Goal: Information Seeking & Learning: Learn about a topic

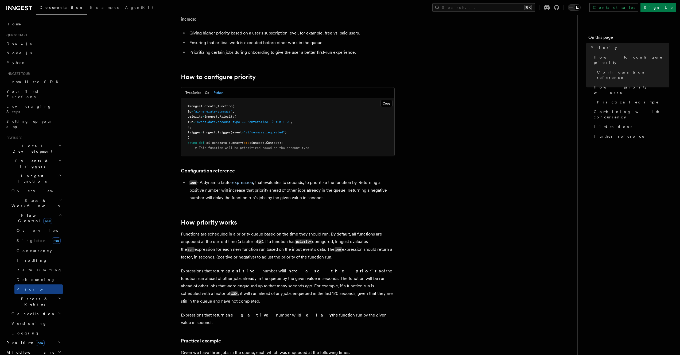
scroll to position [49, 0]
click at [314, 268] on p "Expressions that return a positive number will increase the priority of the fun…" at bounding box center [288, 286] width 214 height 38
click at [338, 241] on p "Functions are scheduled in a priority queue based on the time they should run. …" at bounding box center [288, 245] width 214 height 30
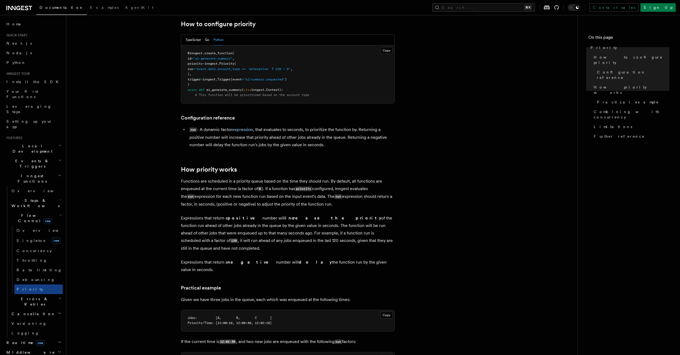
click at [382, 270] on article "Features Inngest Functions Flow Control Priority Priority allows you to dynamic…" at bounding box center [322, 314] width 494 height 784
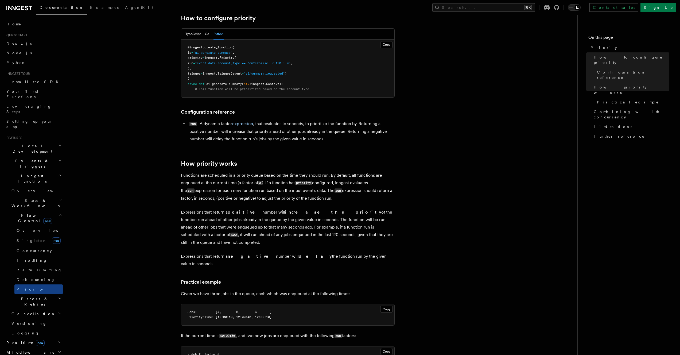
scroll to position [110, 0]
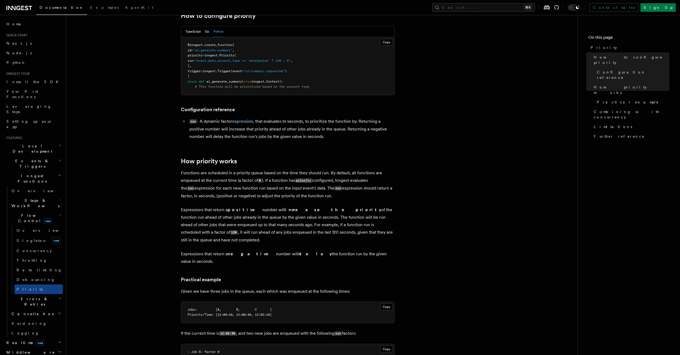
click at [359, 212] on p "Expressions that return a positive number will increase the priority of the fun…" at bounding box center [288, 225] width 214 height 38
click at [384, 206] on p "Expressions that return a positive number will increase the priority of the fun…" at bounding box center [288, 225] width 214 height 38
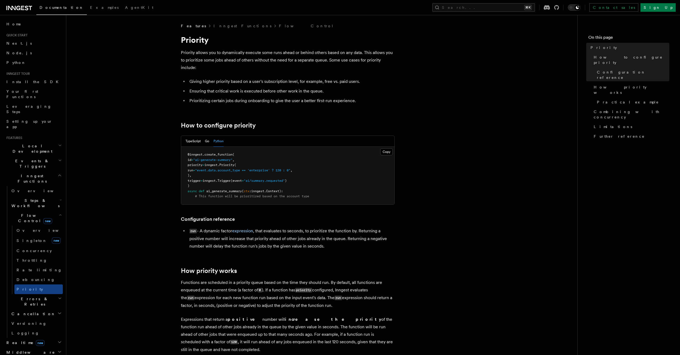
scroll to position [0, 0]
